Goal: Task Accomplishment & Management: Manage account settings

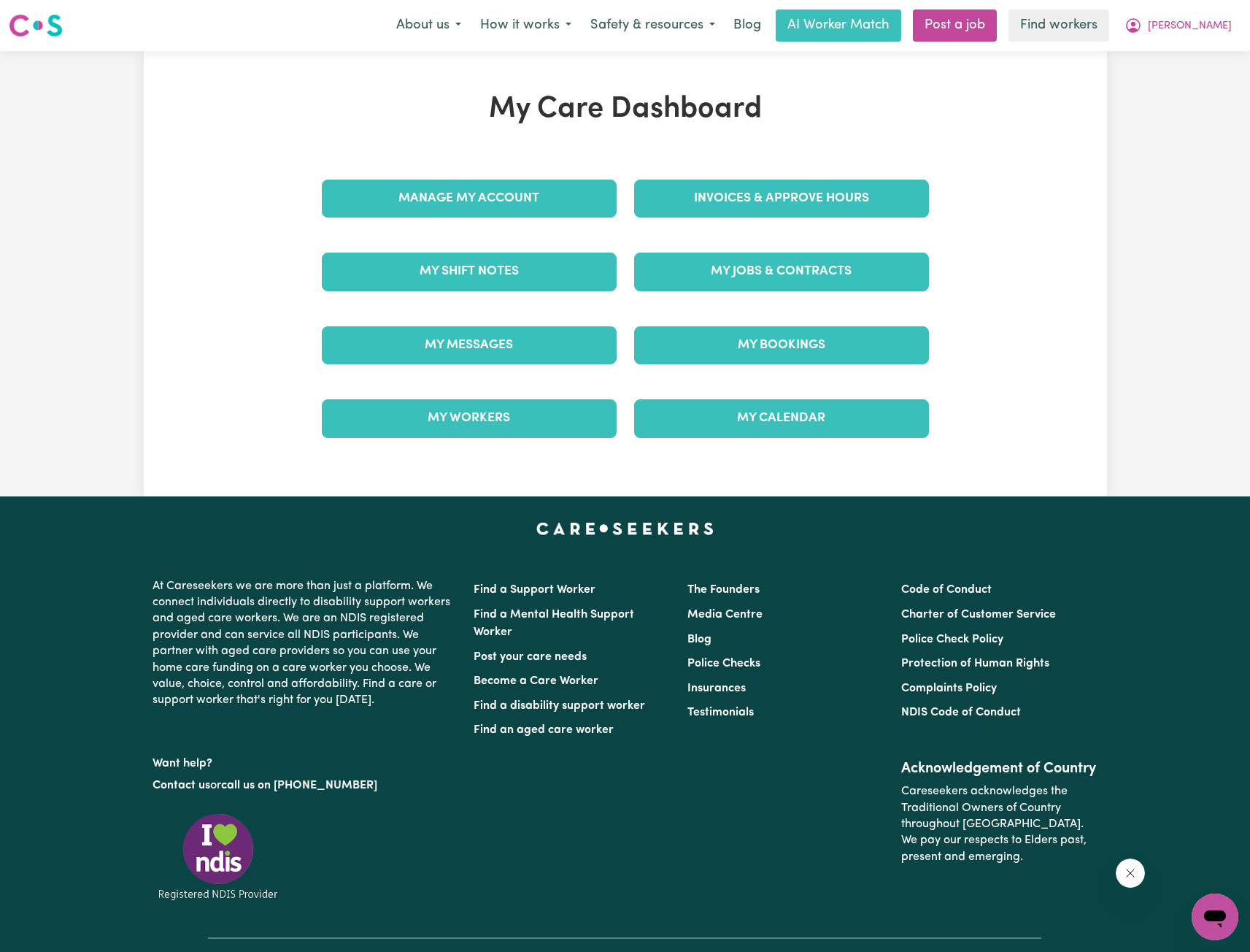
click at [698, 231] on div "Invoices & Approve Hours" at bounding box center [781, 198] width 313 height 73
click at [717, 215] on link "Invoices & Approve Hours" at bounding box center [781, 199] width 295 height 38
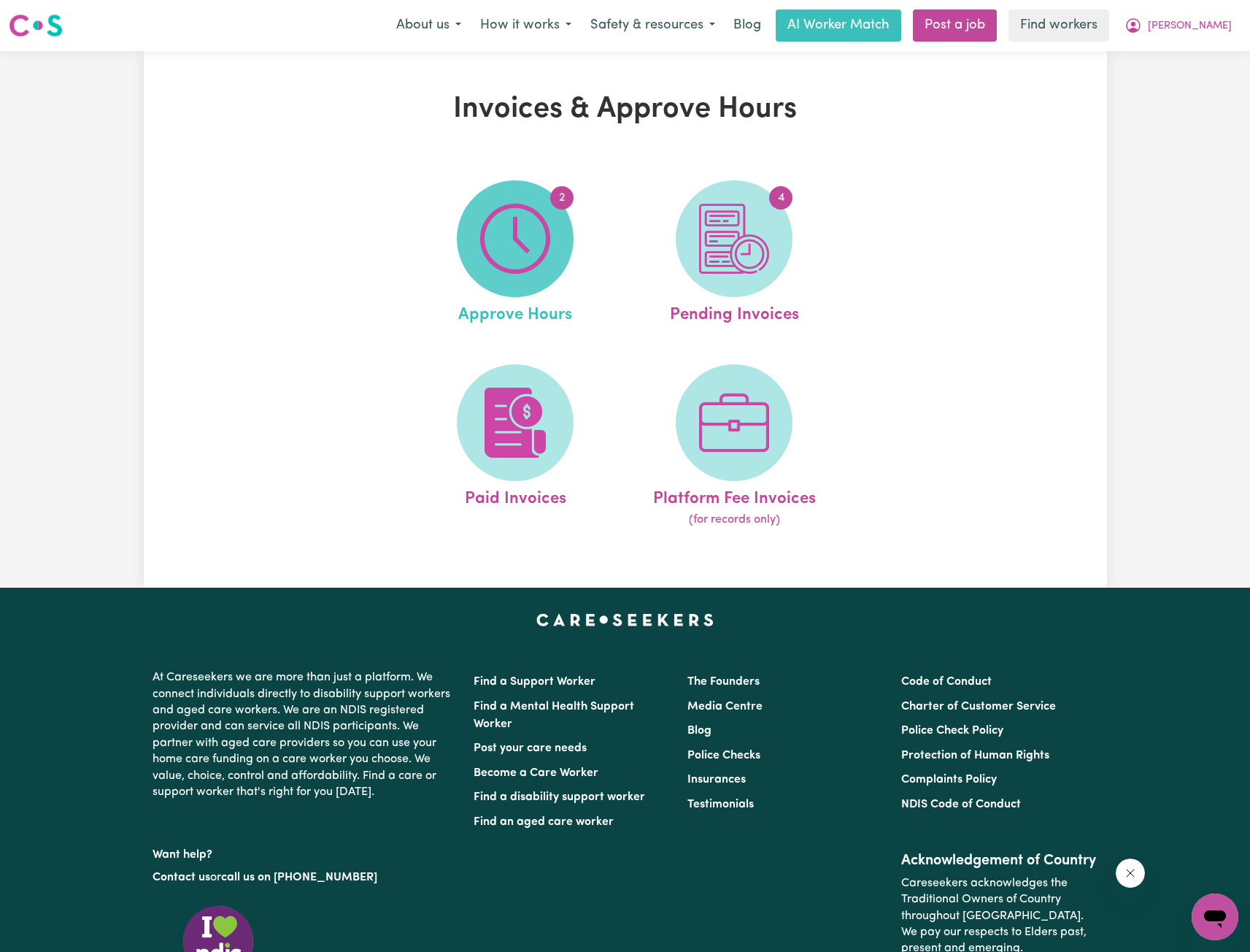
click at [529, 257] on img at bounding box center [515, 238] width 70 height 70
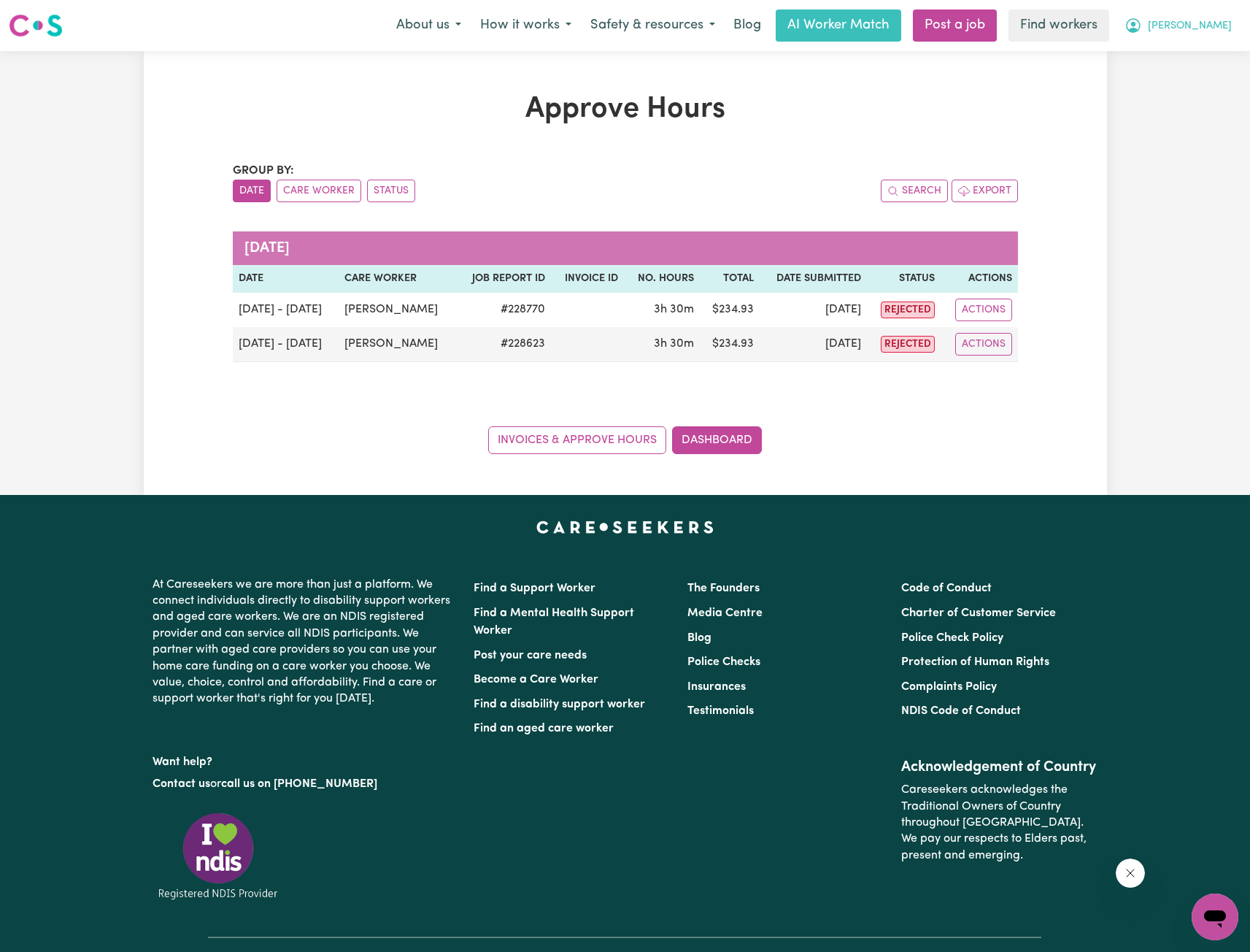
click at [1220, 37] on button "[PERSON_NAME]" at bounding box center [1179, 26] width 127 height 31
click at [1205, 60] on link "My Dashboard" at bounding box center [1183, 57] width 116 height 28
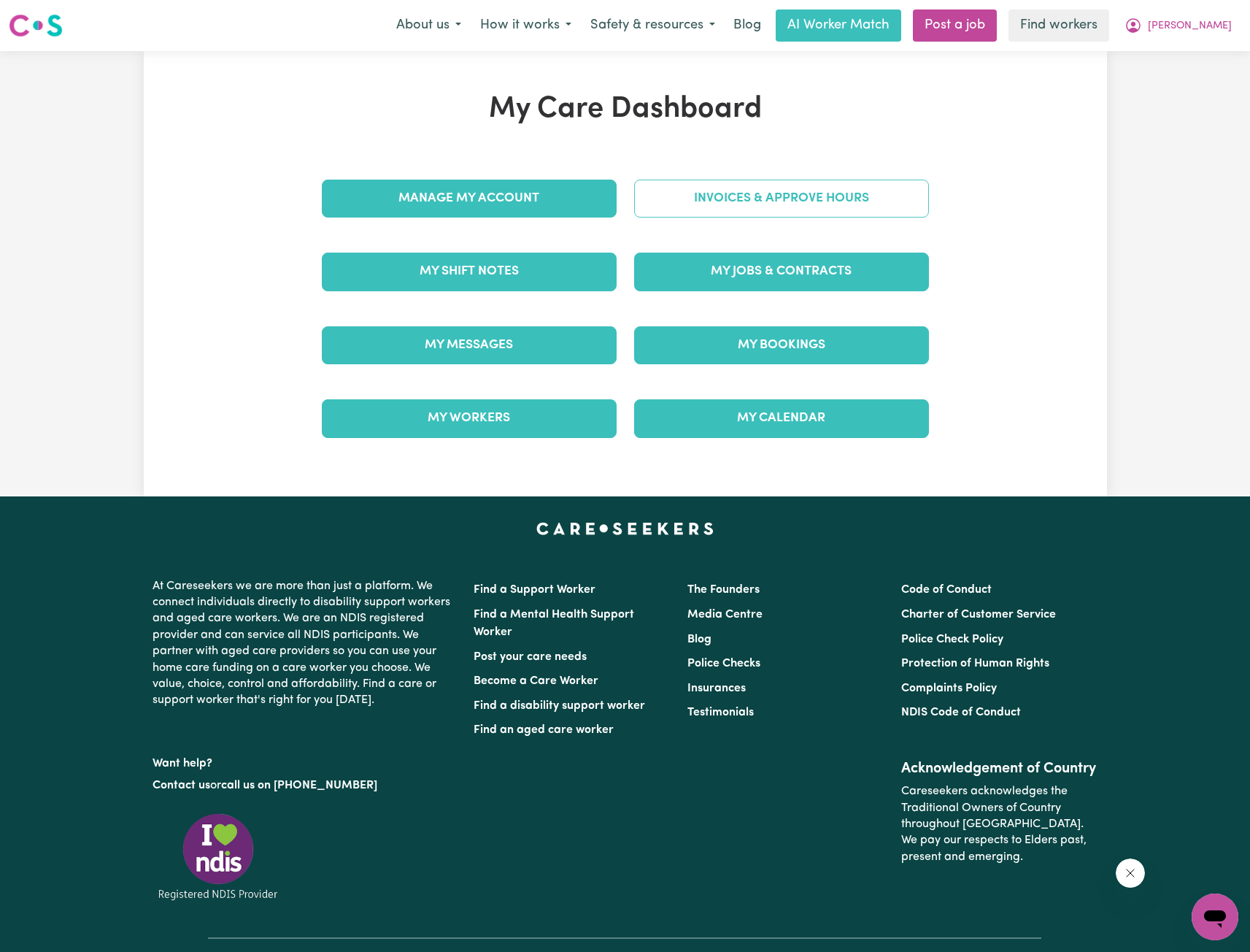
click at [775, 197] on link "Invoices & Approve Hours" at bounding box center [781, 199] width 295 height 38
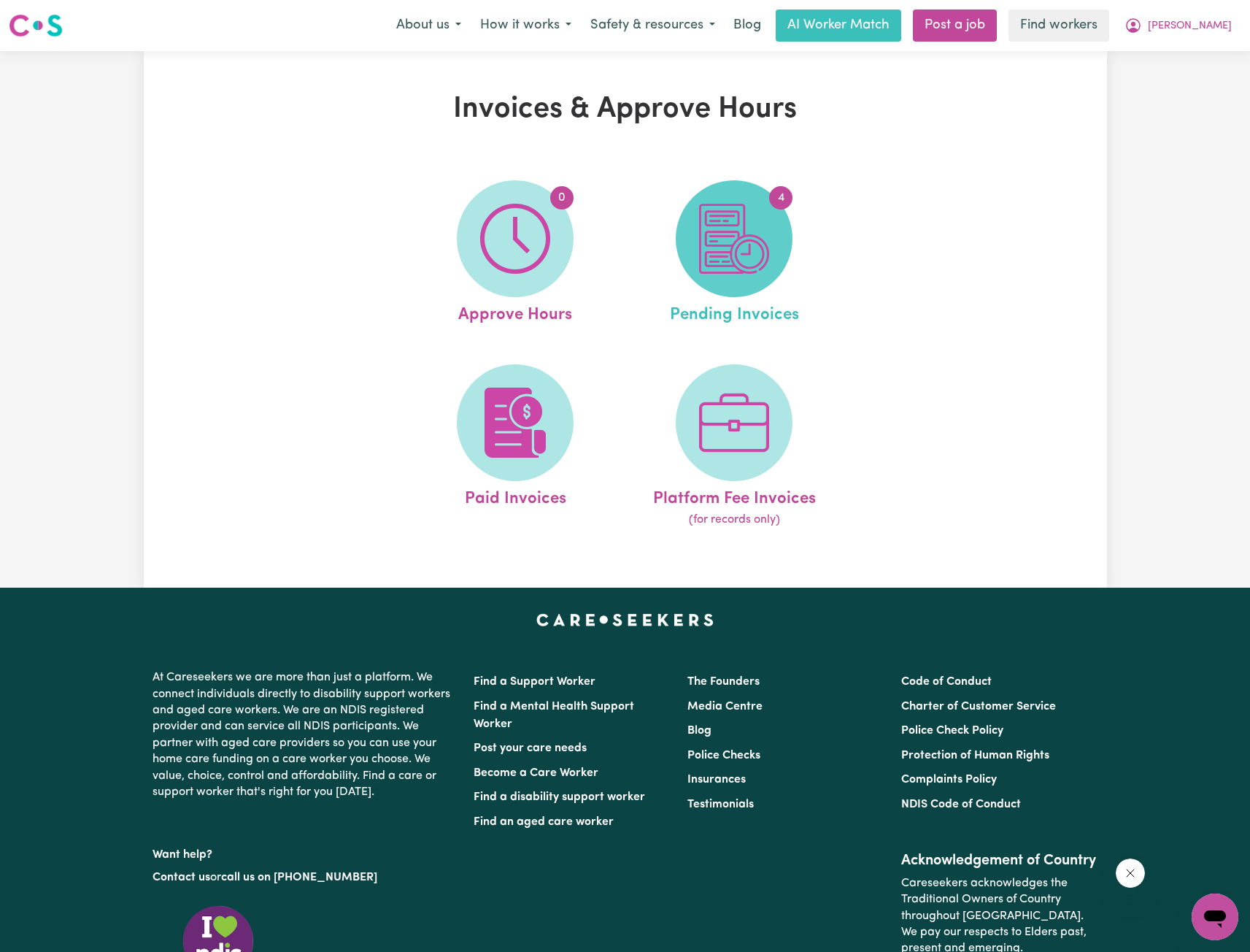
click at [773, 217] on span "4" at bounding box center [734, 238] width 117 height 117
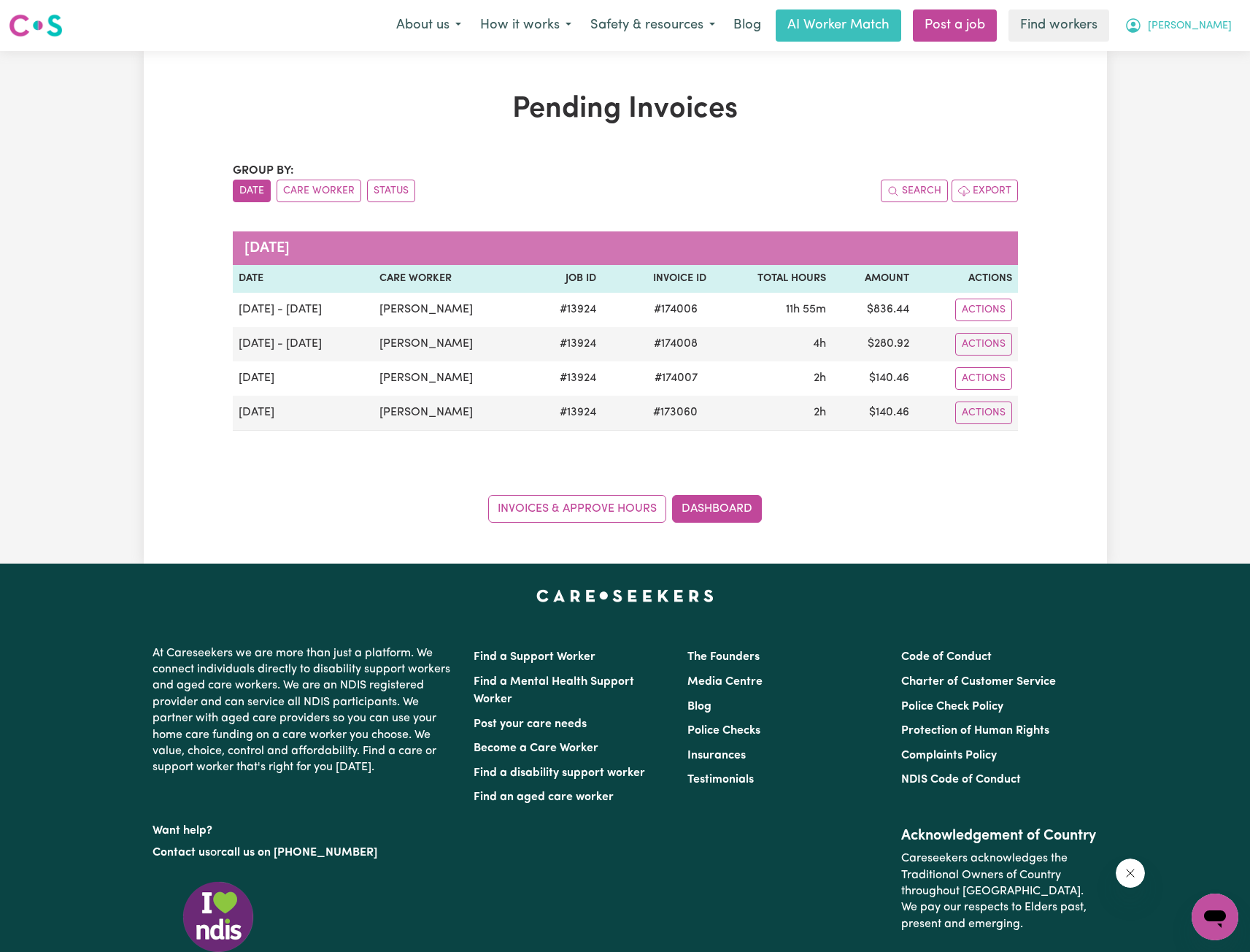
click at [1208, 32] on button "[PERSON_NAME]" at bounding box center [1179, 26] width 127 height 31
click at [1184, 85] on link "Logout" at bounding box center [1183, 84] width 116 height 28
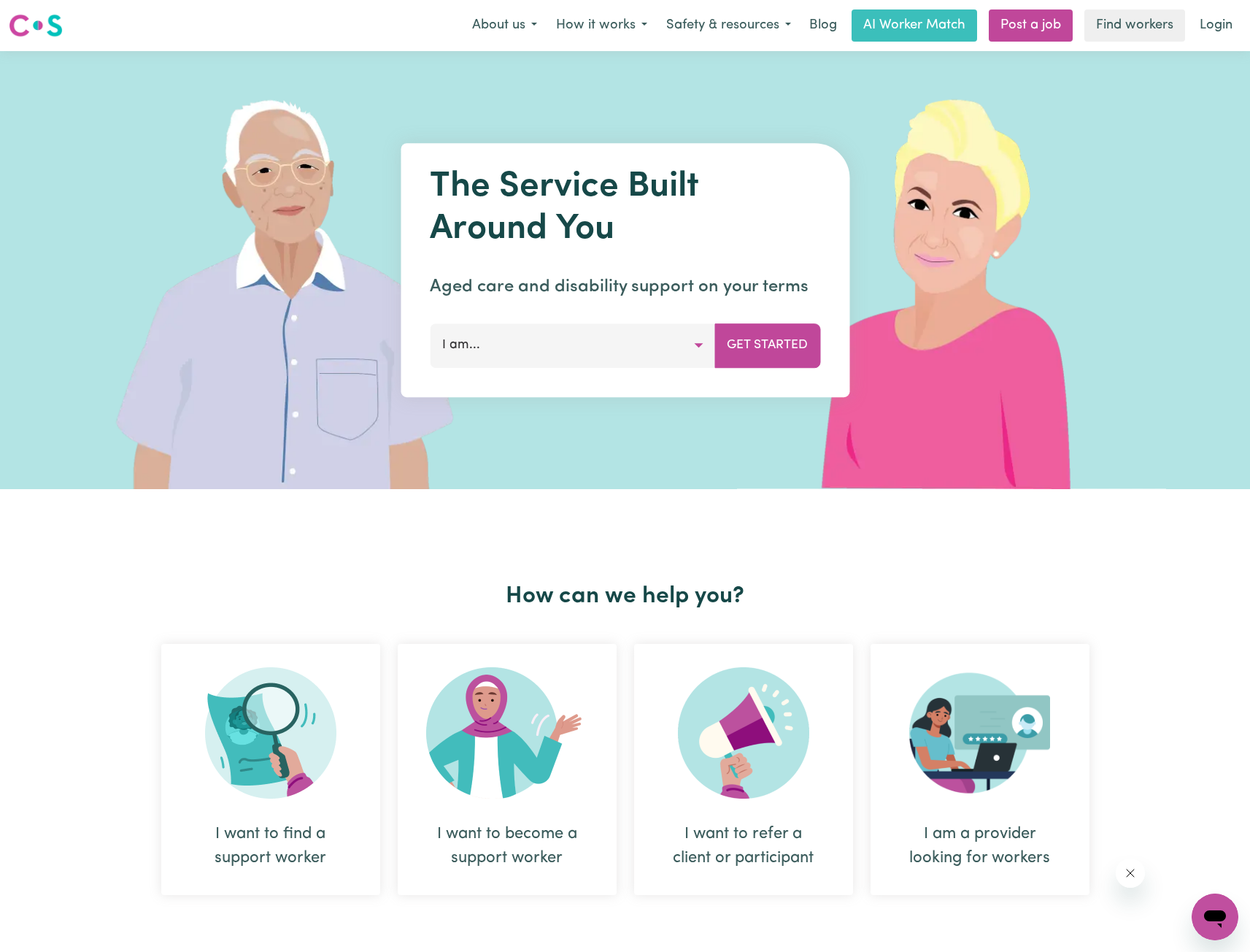
click at [1214, 15] on link "Login" at bounding box center [1216, 26] width 50 height 32
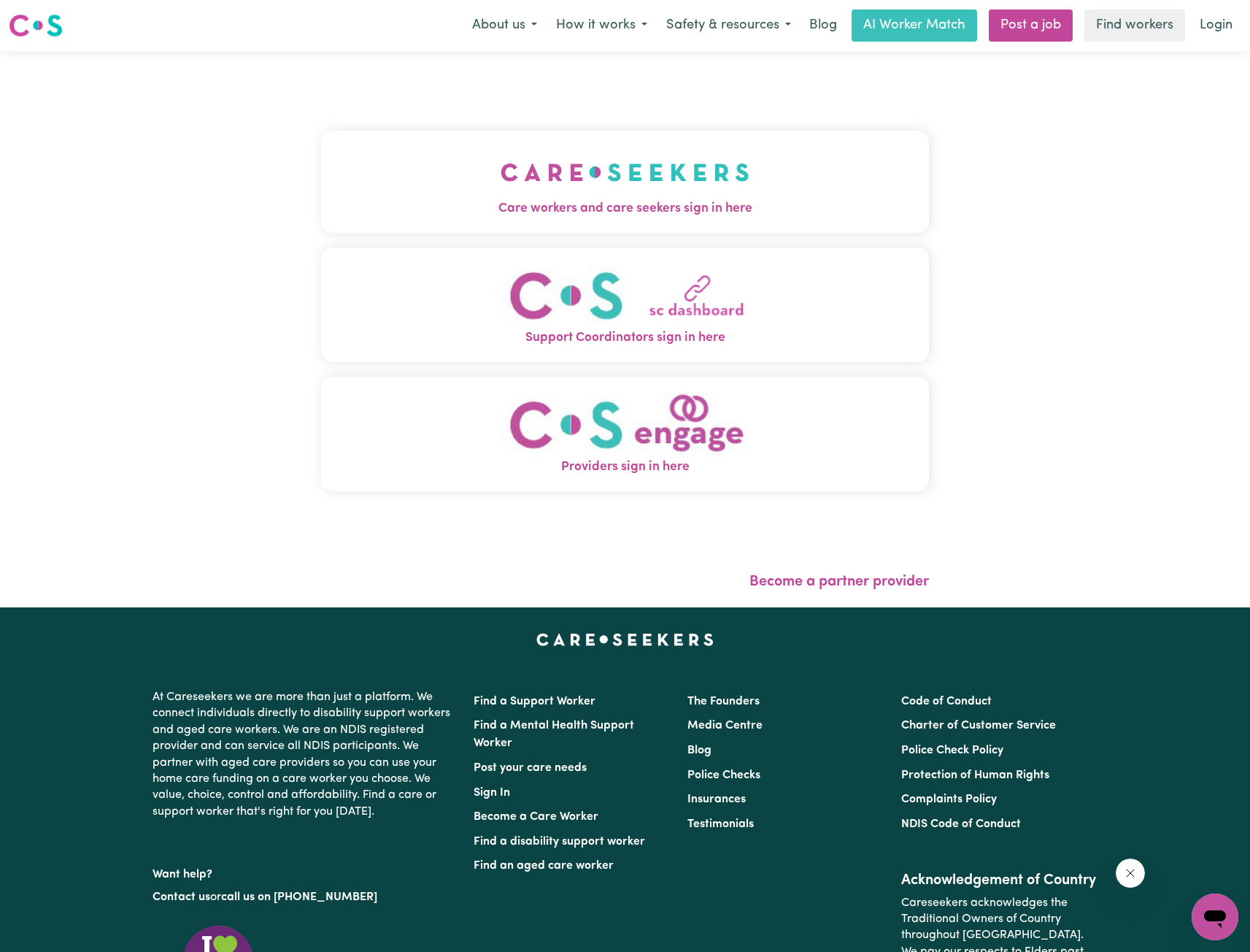
click at [352, 113] on div "Care workers and care seekers sign in here Support Coordinators sign in here Pr…" at bounding box center [625, 318] width 608 height 476
click at [518, 173] on img "Care workers and care seekers sign in here" at bounding box center [625, 171] width 249 height 54
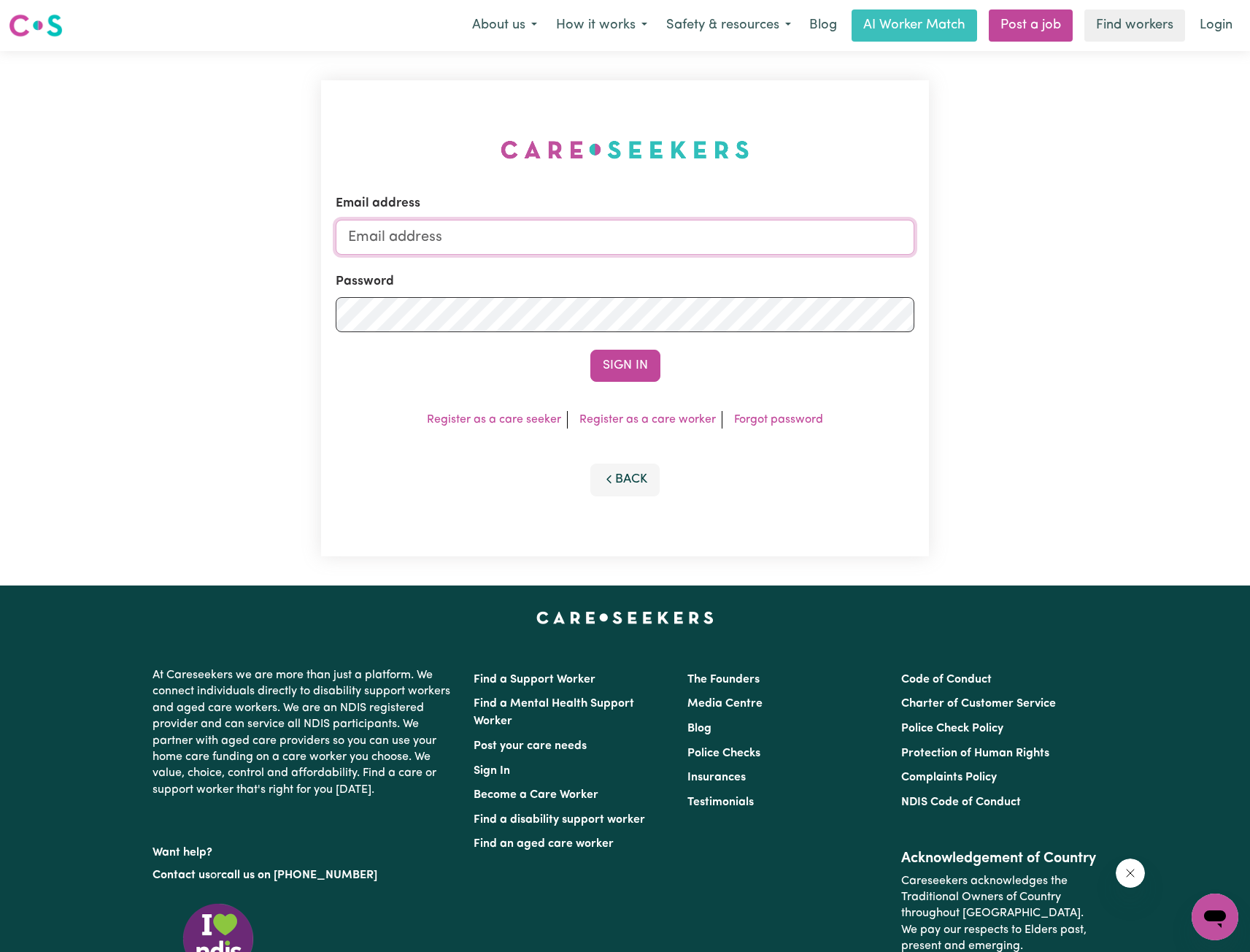
click at [656, 242] on input "Email address" at bounding box center [625, 238] width 579 height 35
drag, startPoint x: 425, startPoint y: 236, endPoint x: 692, endPoint y: 251, distance: 267.4
click at [691, 251] on input "[EMAIL_ADDRESS][PERSON_NAME][DOMAIN_NAME]" at bounding box center [625, 238] width 579 height 35
type input "superuser~[EMAIL_ADDRESS][DOMAIN_NAME]"
click at [622, 354] on button "Sign In" at bounding box center [625, 366] width 70 height 32
